Goal: Task Accomplishment & Management: Manage account settings

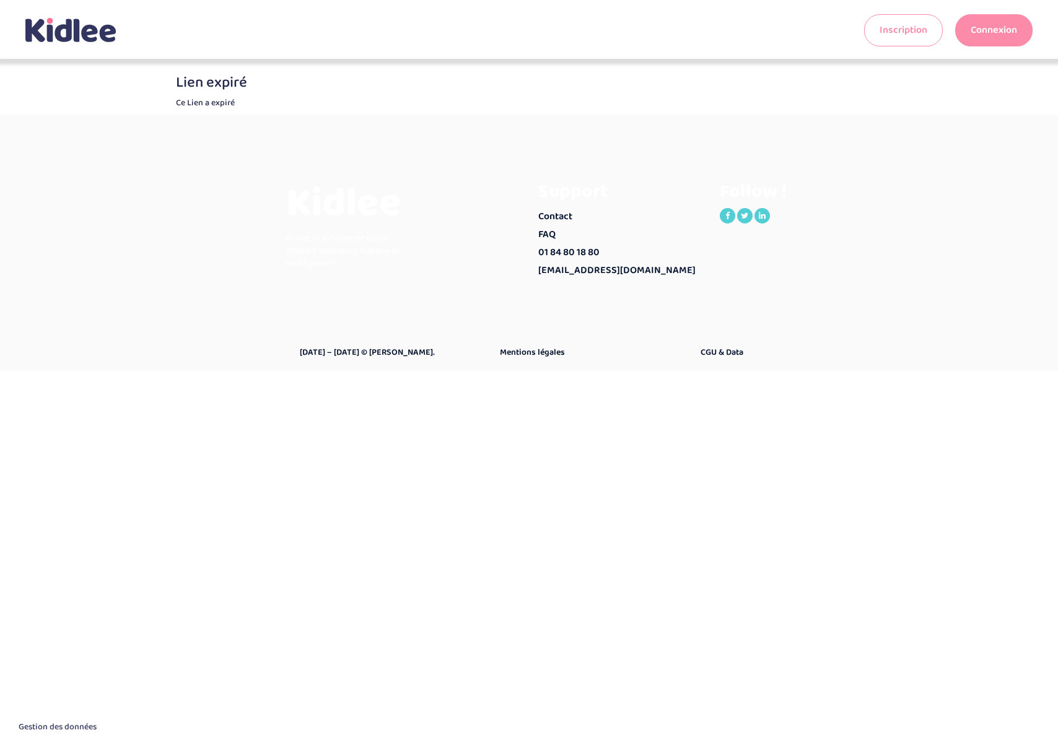
click at [986, 34] on link "Connexion" at bounding box center [993, 30] width 77 height 32
click at [1002, 34] on link "Connexion" at bounding box center [993, 30] width 77 height 32
click at [999, 42] on link "Connexion" at bounding box center [993, 30] width 77 height 32
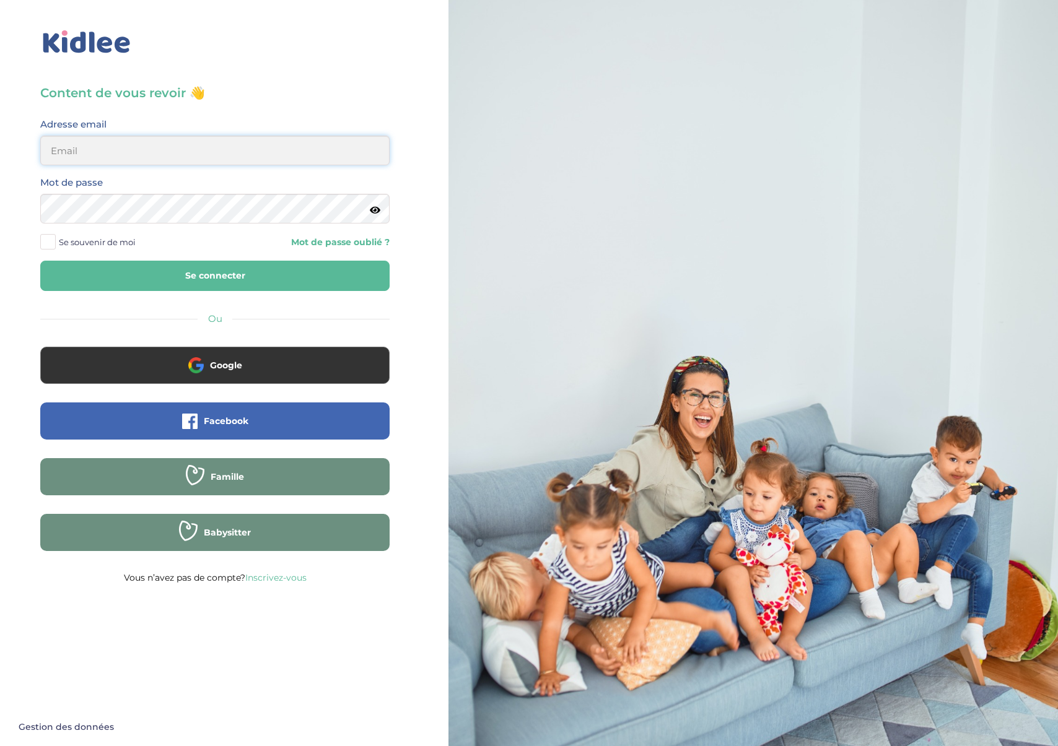
click at [92, 152] on input "email" at bounding box center [214, 151] width 349 height 30
type input "laure.boutronmarmion@gmail.com"
click at [185, 287] on button "Se connecter" at bounding box center [214, 276] width 349 height 30
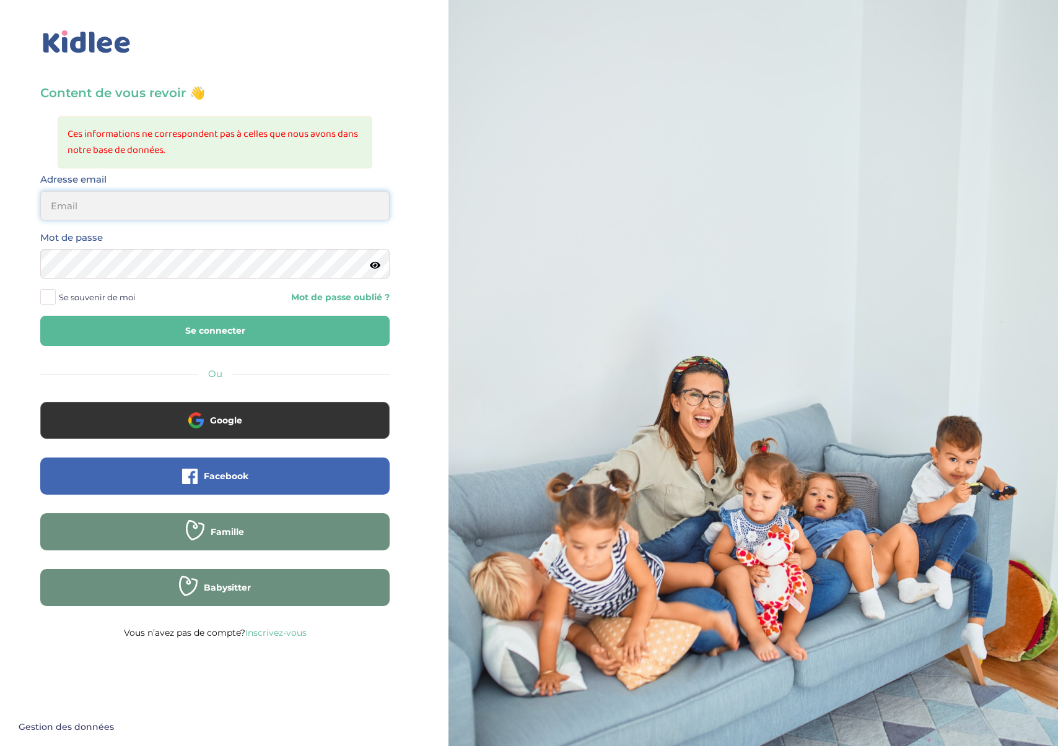
click at [66, 208] on input "email" at bounding box center [214, 206] width 349 height 30
type input "[EMAIL_ADDRESS][DOMAIN_NAME]"
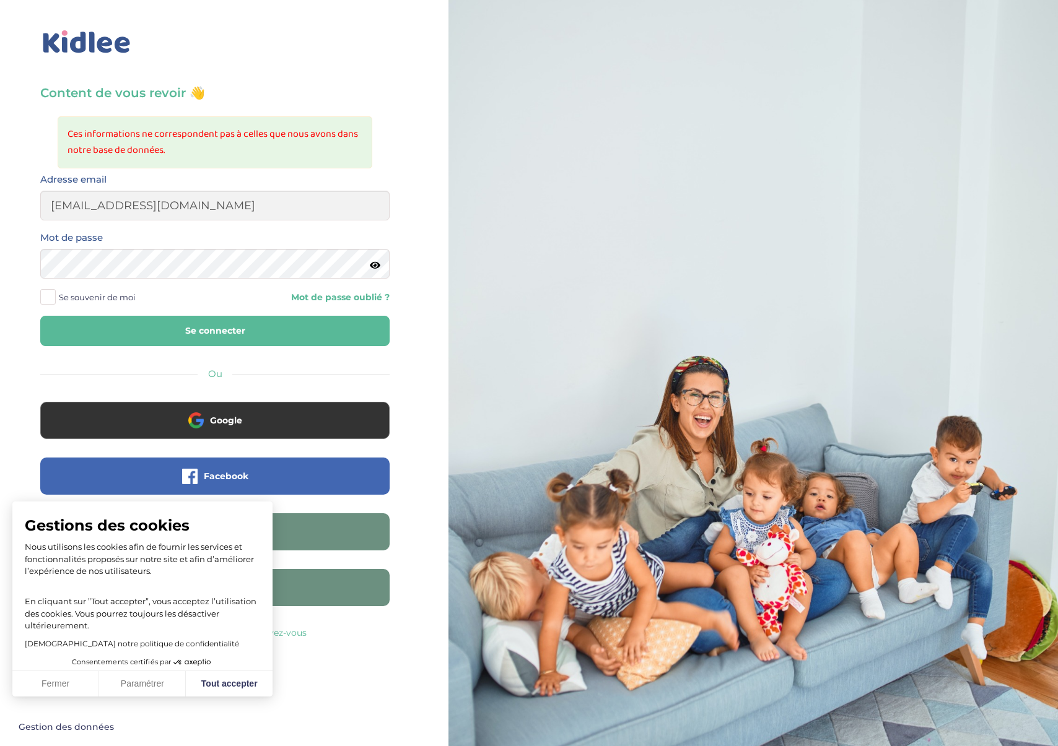
click at [148, 325] on button "Se connecter" at bounding box center [214, 331] width 349 height 30
click at [135, 194] on input "email" at bounding box center [214, 206] width 349 height 30
click at [102, 202] on input "email" at bounding box center [214, 206] width 349 height 30
type input "lbm@boutron-mamrion.com"
click at [376, 268] on icon at bounding box center [375, 265] width 11 height 9
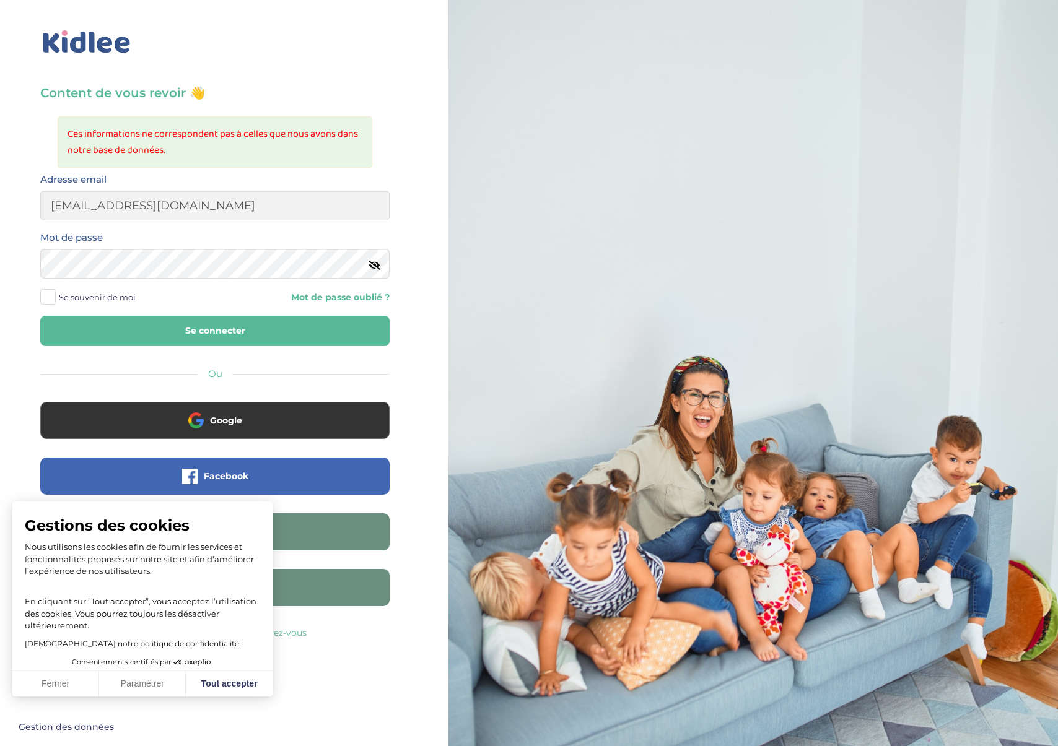
click at [304, 329] on button "Se connecter" at bounding box center [214, 331] width 349 height 30
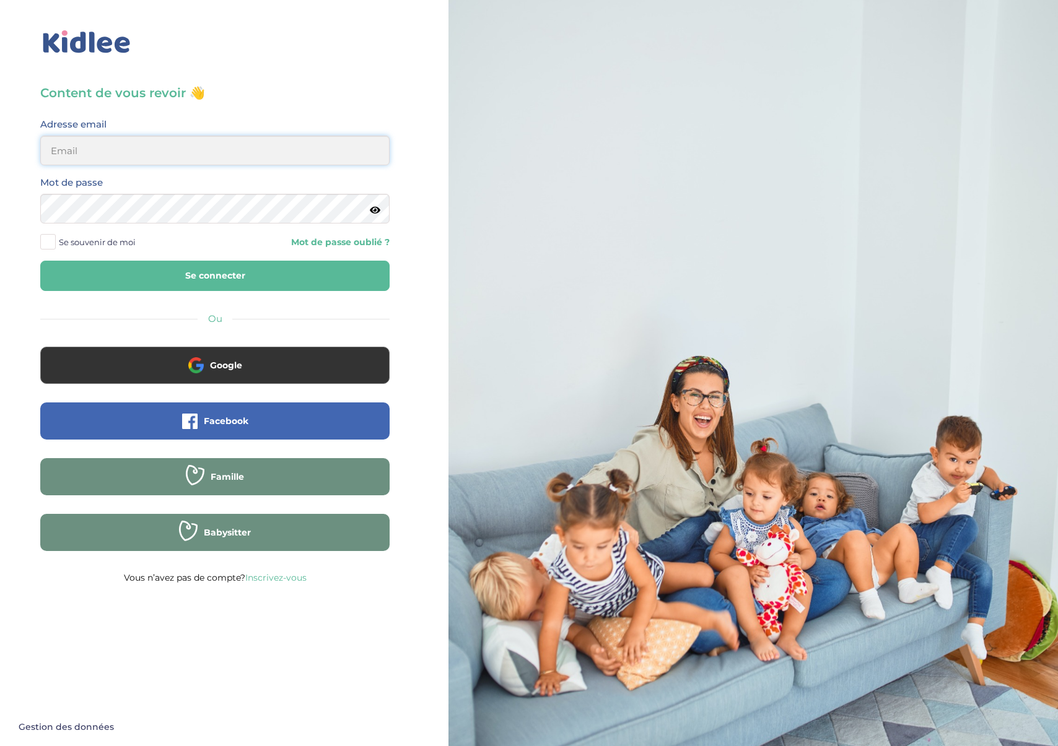
click at [71, 152] on input "email" at bounding box center [214, 151] width 349 height 30
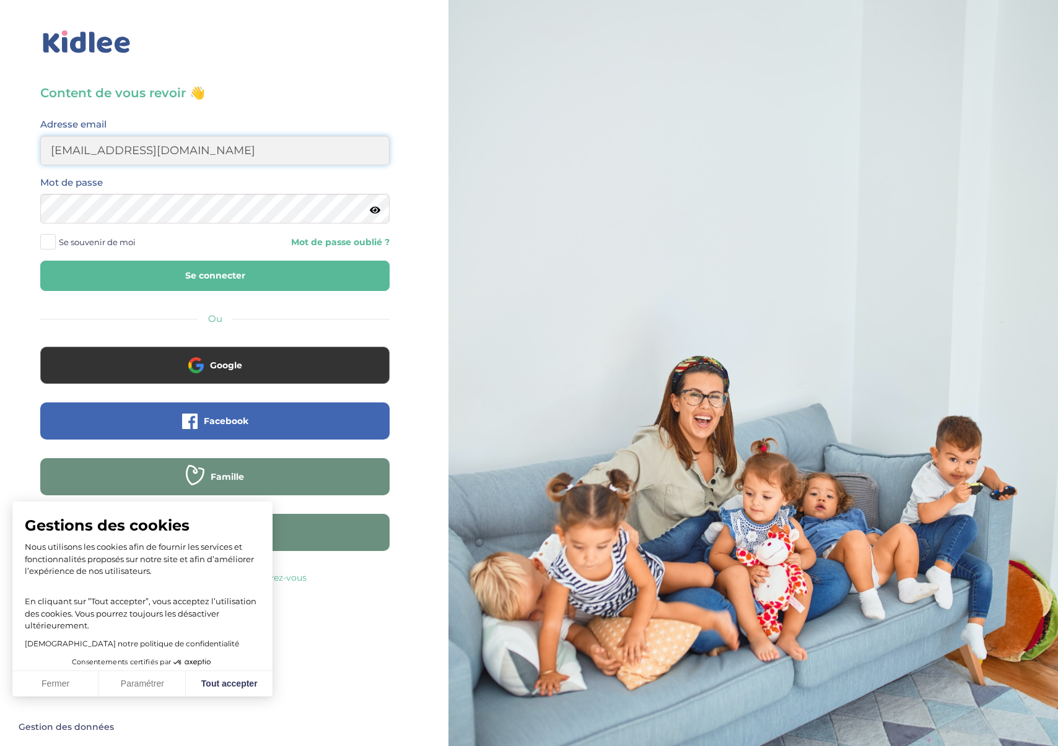
type input "[EMAIL_ADDRESS][DOMAIN_NAME]"
click at [197, 116] on div "Content de vous revoir 👋 Avant de poursuivre veuillez vérifier que tous les cha…" at bounding box center [214, 335] width 349 height 502
click at [327, 239] on link "Mot de passe oublié ?" at bounding box center [306, 243] width 165 height 12
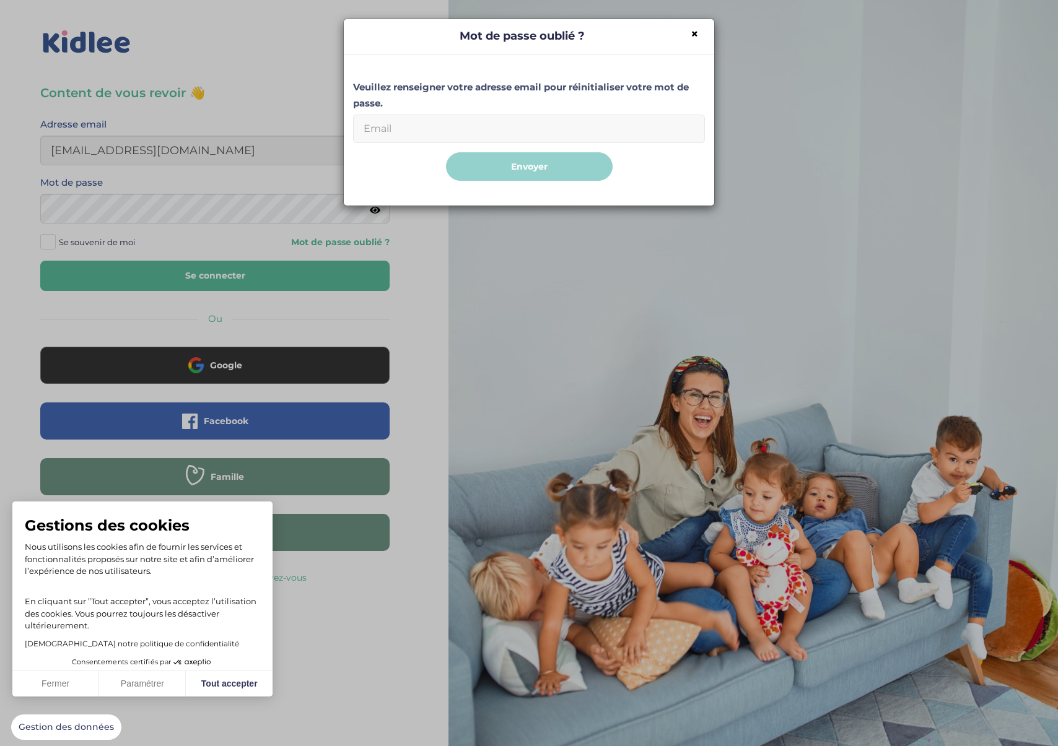
click at [472, 136] on input "Email" at bounding box center [529, 129] width 352 height 28
type input "lbm@boutron-marmion.com"
click at [446, 152] on button "Envoyer" at bounding box center [529, 166] width 167 height 29
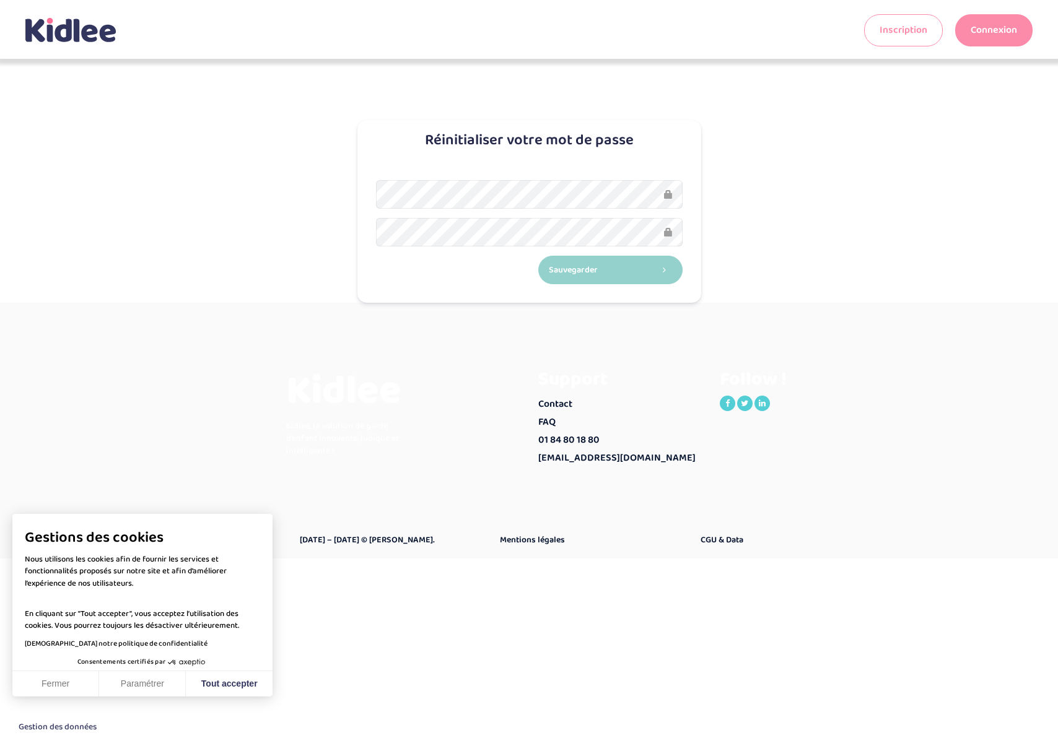
click at [538, 256] on button "Sauvegarder" at bounding box center [610, 270] width 144 height 29
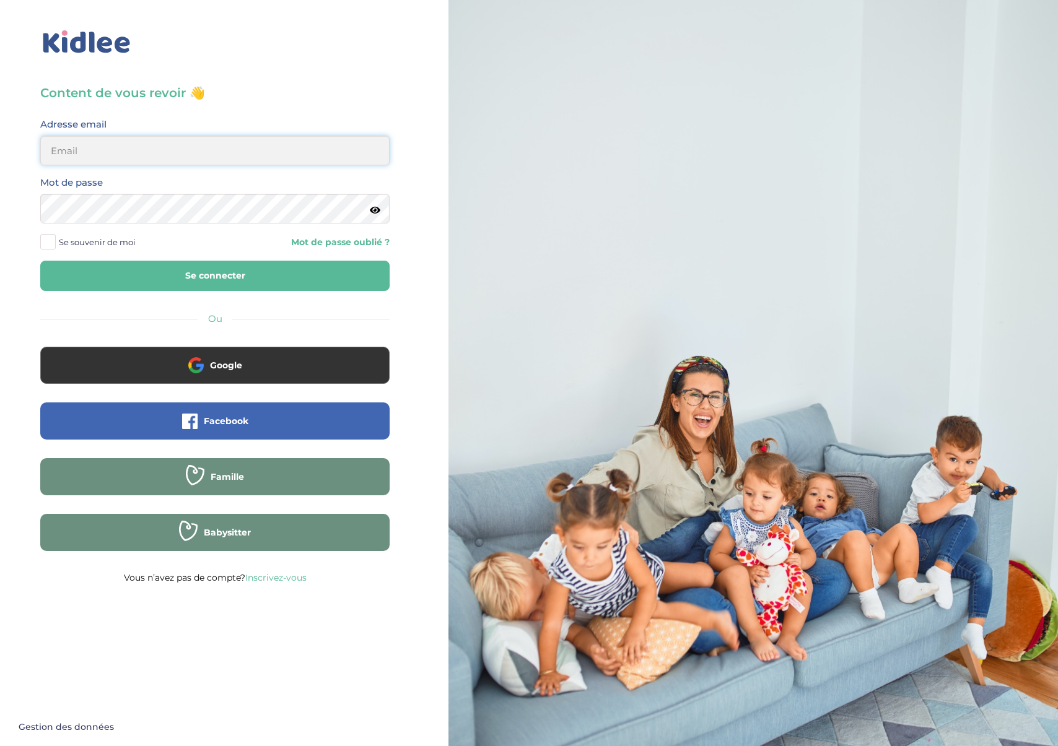
click at [84, 149] on input "email" at bounding box center [214, 151] width 349 height 30
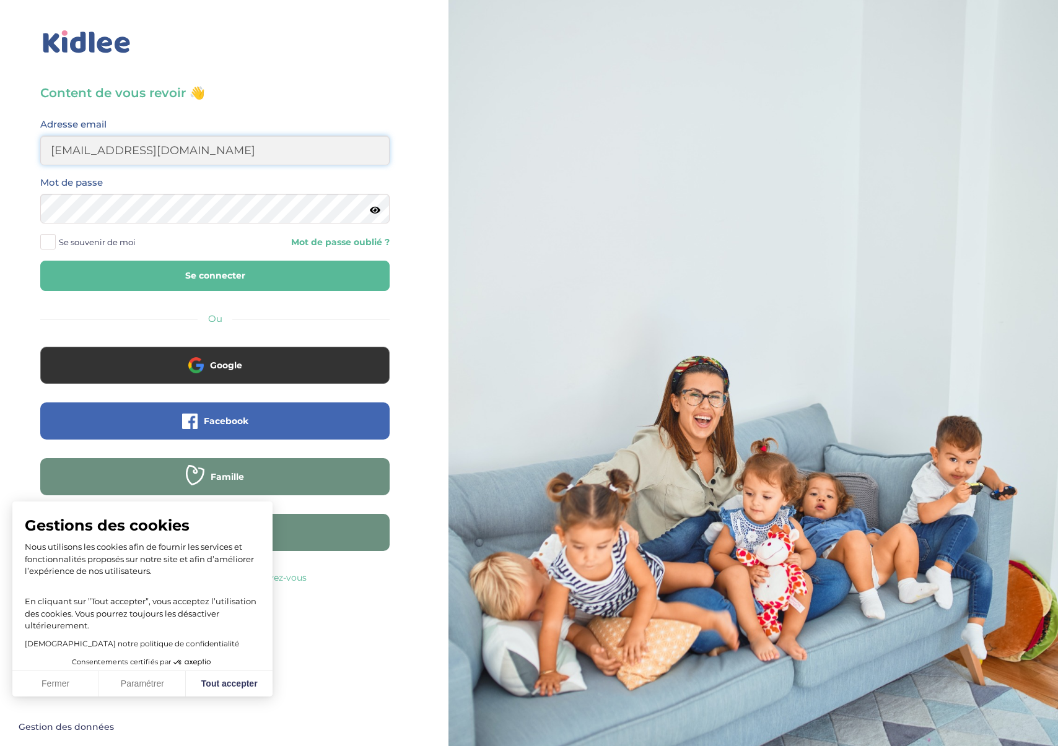
type input "[EMAIL_ADDRESS][DOMAIN_NAME]"
click at [40, 261] on button "Se connecter" at bounding box center [214, 276] width 349 height 30
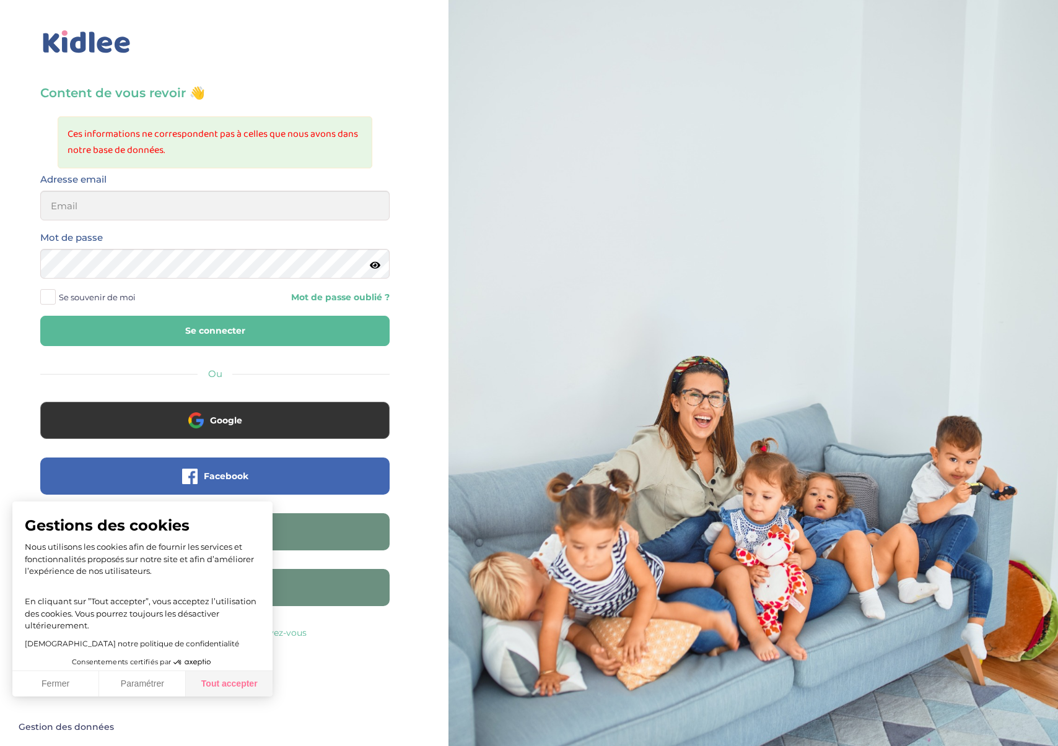
click at [227, 685] on button "Tout accepter" at bounding box center [229, 685] width 87 height 26
checkbox input "true"
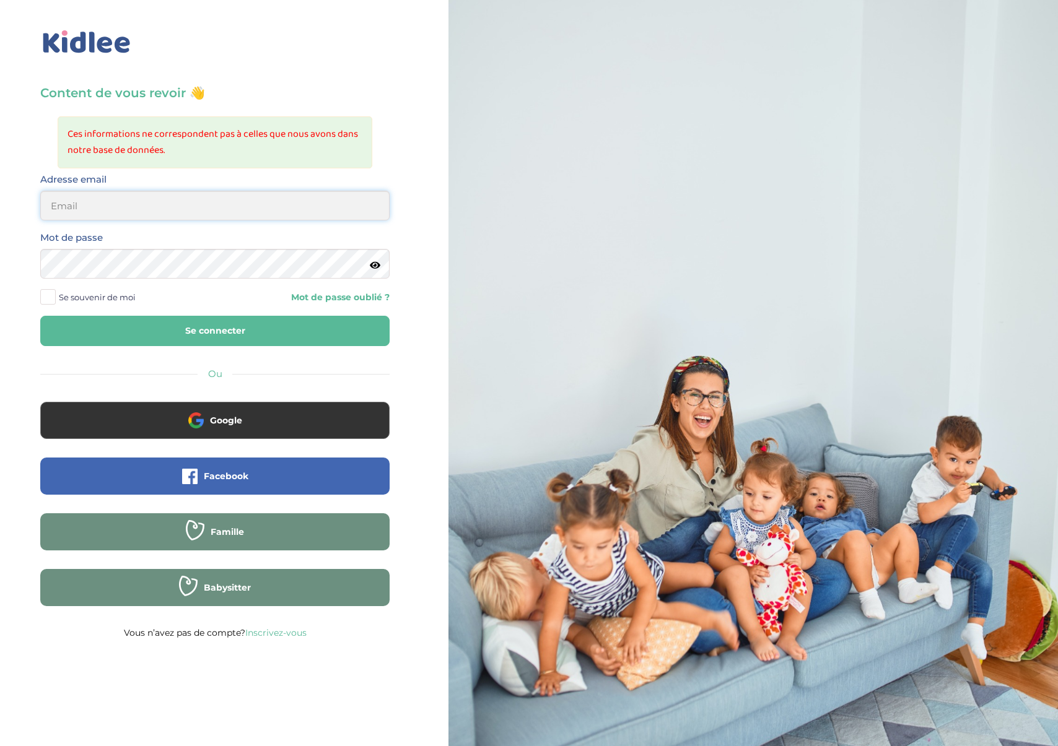
click at [110, 209] on input "email" at bounding box center [214, 206] width 349 height 30
type input "[EMAIL_ADDRESS][DOMAIN_NAME]"
click at [160, 333] on button "Se connecter" at bounding box center [214, 331] width 349 height 30
